Goal: Check status: Check status

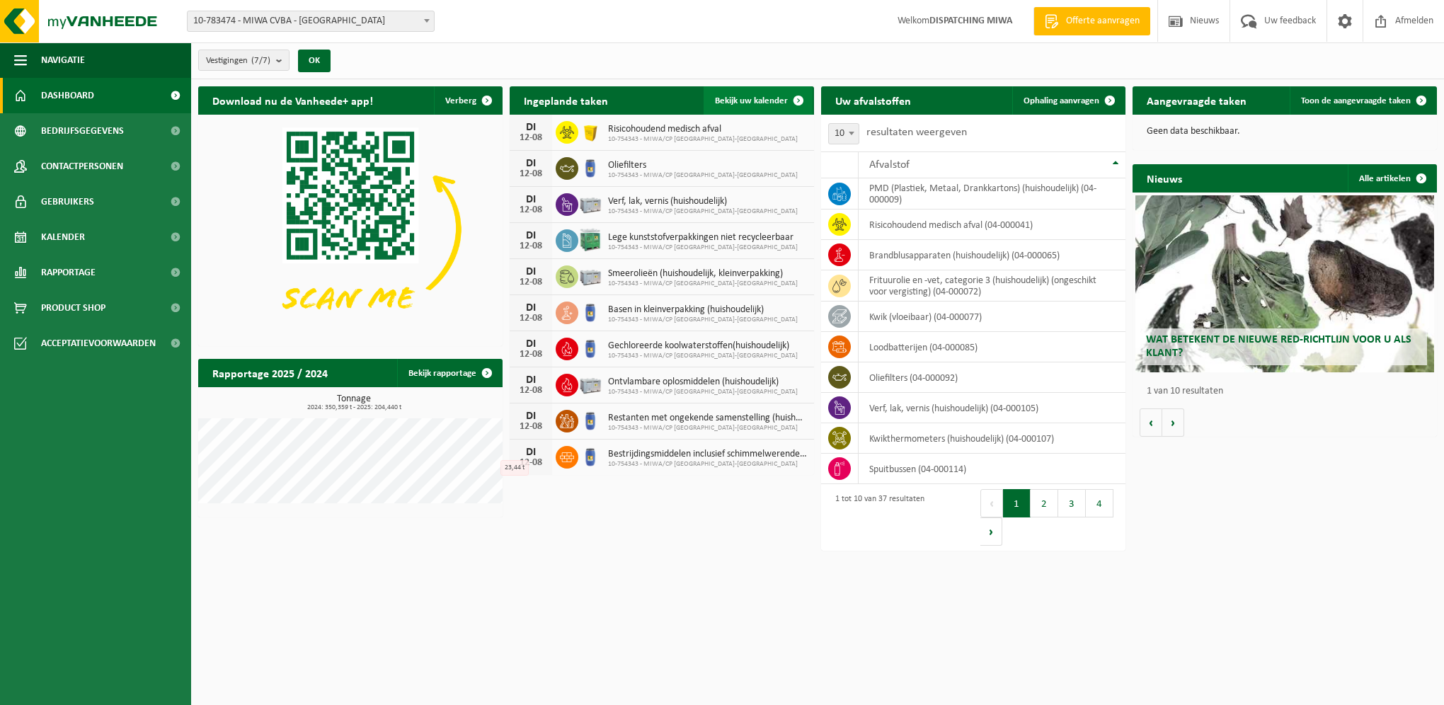
click at [754, 99] on span "Bekijk uw kalender" at bounding box center [751, 100] width 73 height 9
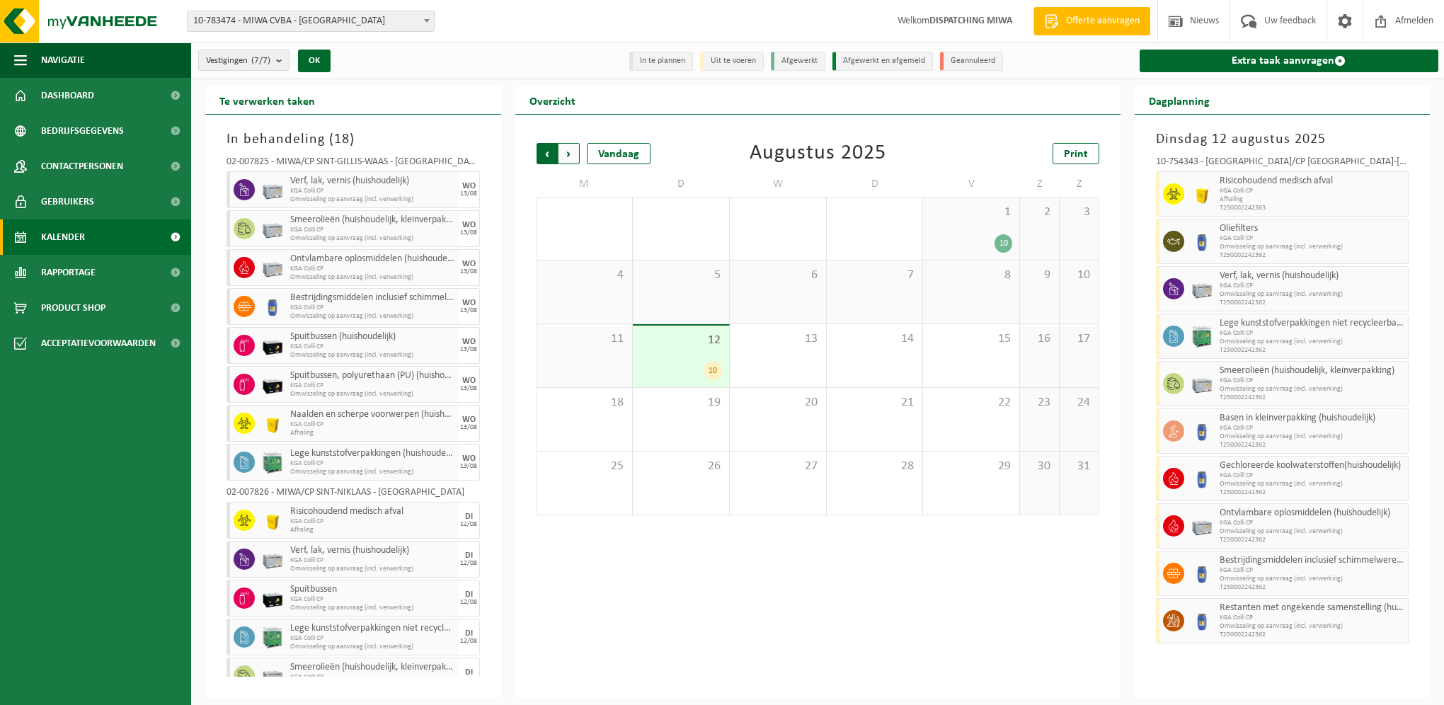
click at [572, 152] on span "Volgende" at bounding box center [569, 153] width 21 height 21
click at [550, 151] on span "Vorige" at bounding box center [547, 153] width 21 height 21
click at [758, 608] on div "Vorige Volgende Vandaag Augustus 2025 Print M D W D V Z Z 28 29 16 30 31 1 10 2…" at bounding box center [817, 406] width 605 height 583
